Goal: Check status: Check status

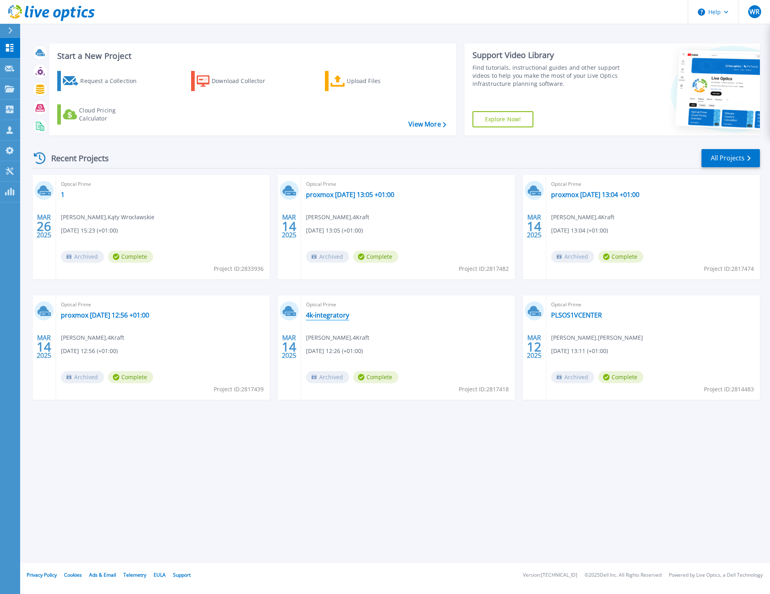
click at [330, 316] on link "4k-integratory" at bounding box center [327, 315] width 43 height 8
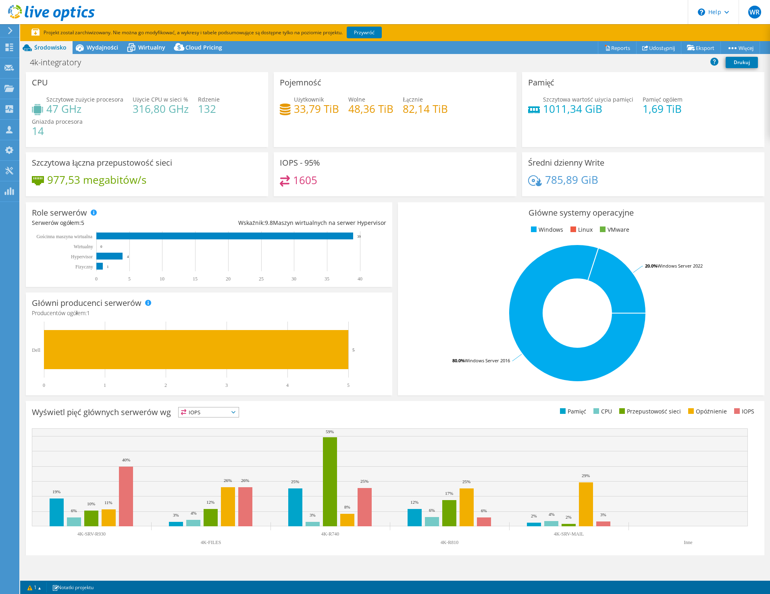
select select "USD"
drag, startPoint x: 331, startPoint y: 109, endPoint x: 294, endPoint y: 109, distance: 37.1
click at [294, 109] on h4 "33,79 TiB" at bounding box center [316, 108] width 45 height 9
drag, startPoint x: 294, startPoint y: 109, endPoint x: 315, endPoint y: 119, distance: 22.9
click at [315, 119] on div "Użytkownik 33,79 TiB Wolne 48,36 TiB Łącznie 82,14 TiB" at bounding box center [395, 108] width 230 height 26
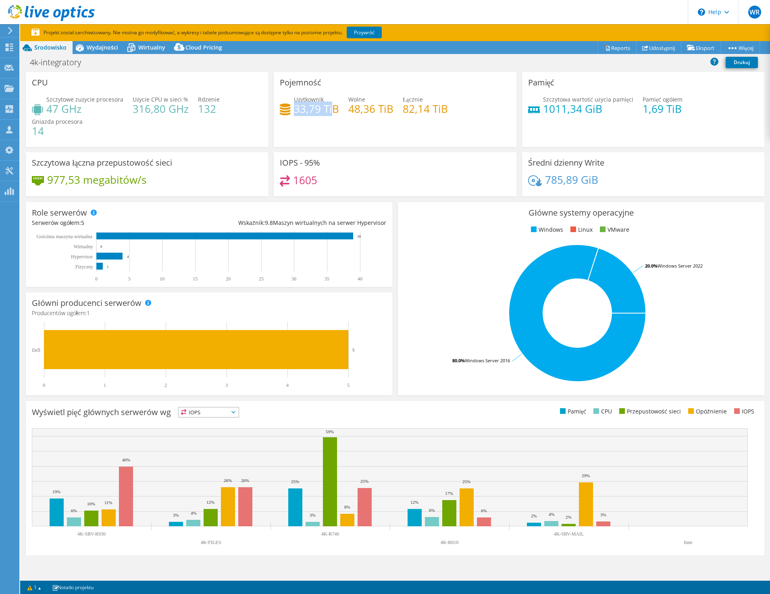
drag, startPoint x: 333, startPoint y: 110, endPoint x: 293, endPoint y: 110, distance: 39.9
click at [294, 110] on h4 "33,79 TiB" at bounding box center [316, 108] width 45 height 9
drag, startPoint x: 293, startPoint y: 110, endPoint x: 327, endPoint y: 154, distance: 56.0
click at [327, 154] on div "IOPS - 95% 1605" at bounding box center [395, 174] width 242 height 44
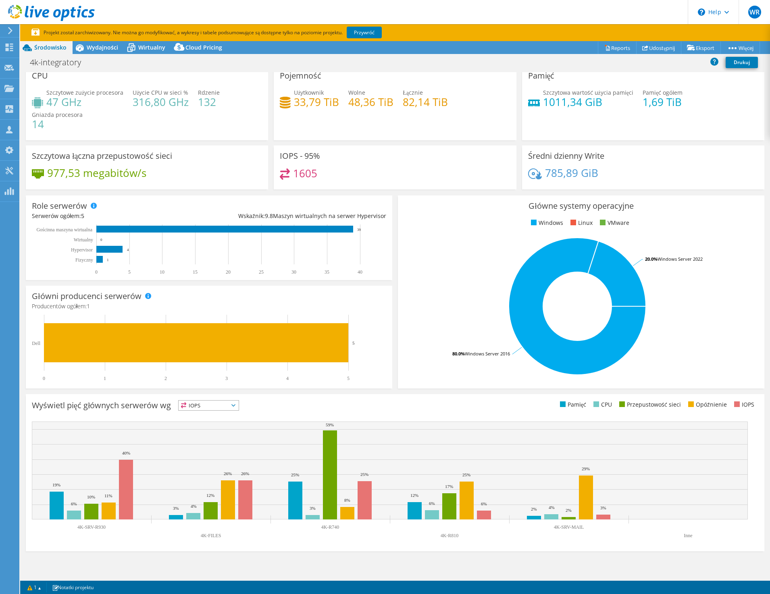
scroll to position [8, 0]
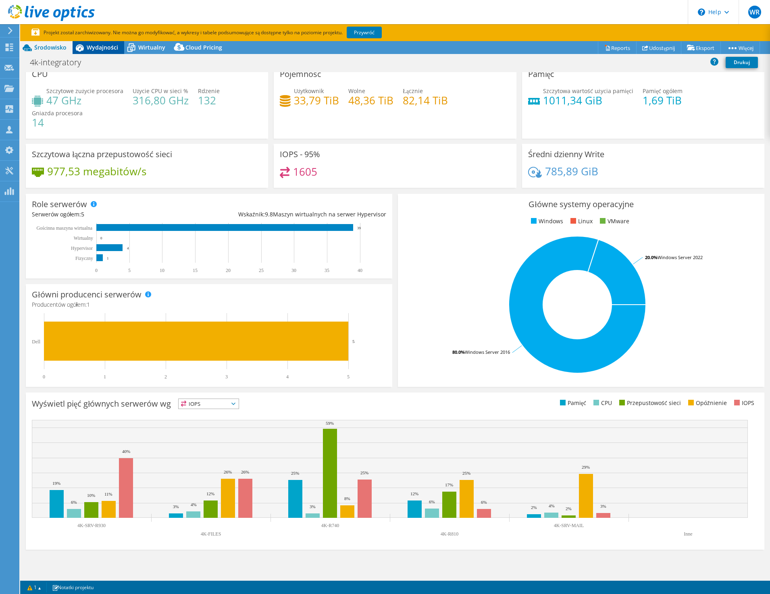
click at [89, 48] on span "Wydajności" at bounding box center [102, 48] width 31 height 8
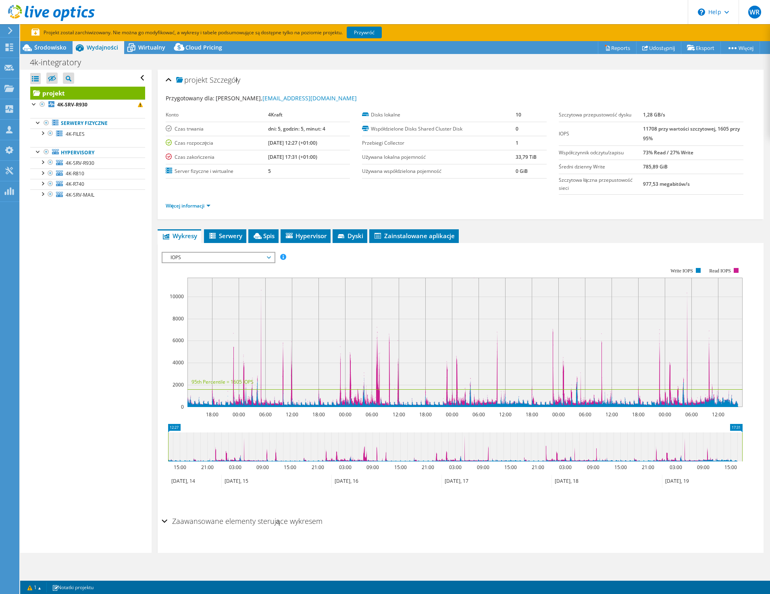
scroll to position [0, 0]
click at [45, 122] on div at bounding box center [46, 123] width 8 height 10
click at [369, 31] on link "Przywróć" at bounding box center [364, 33] width 35 height 12
click at [46, 123] on div at bounding box center [46, 123] width 8 height 10
click at [92, 196] on span "4K-SRV-MAIL" at bounding box center [80, 194] width 29 height 7
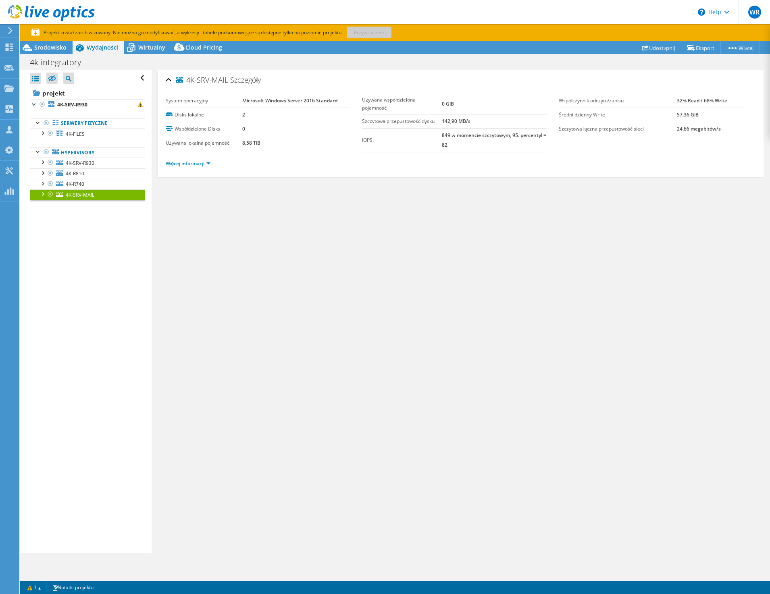
click at [41, 194] on div at bounding box center [42, 193] width 8 height 8
click at [98, 196] on link "4K-SRV-MAIL" at bounding box center [87, 194] width 115 height 10
click at [152, 48] on span "Wirtualny" at bounding box center [151, 48] width 27 height 8
